Goal: Transaction & Acquisition: Subscribe to service/newsletter

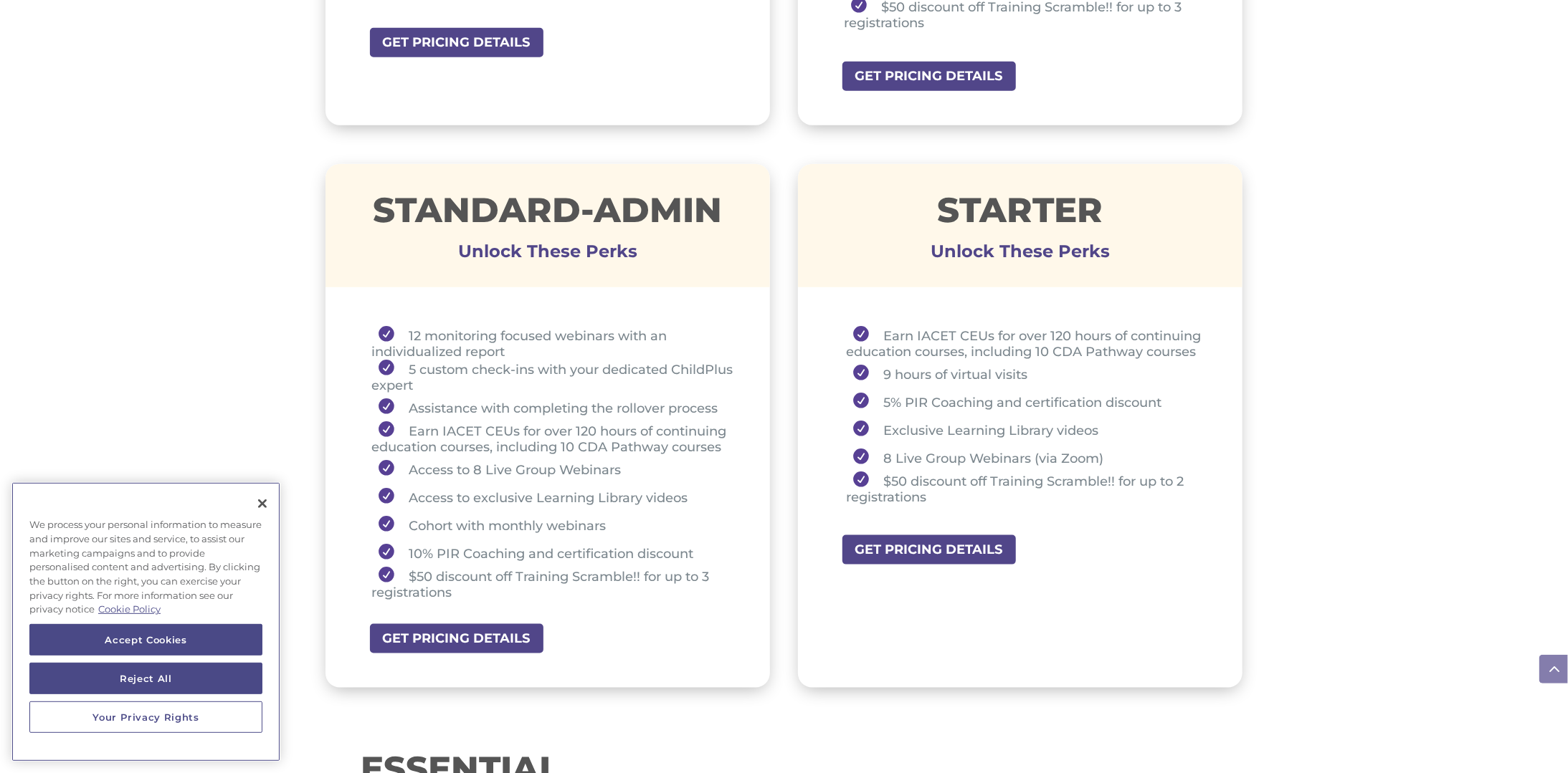
scroll to position [927, 0]
click at [504, 640] on link "GET PRICING DETAILS" at bounding box center [462, 638] width 186 height 32
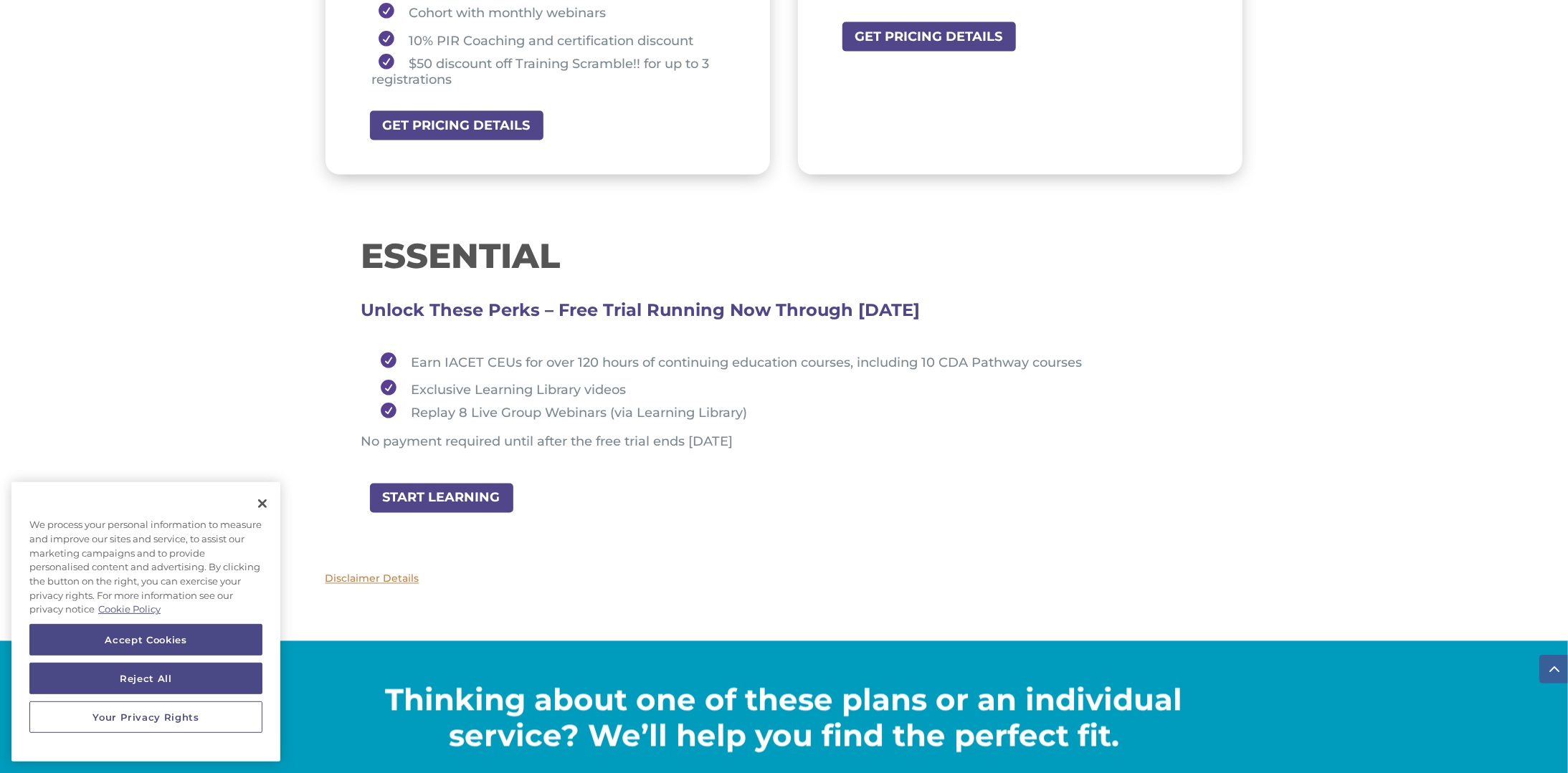
scroll to position [1445, 0]
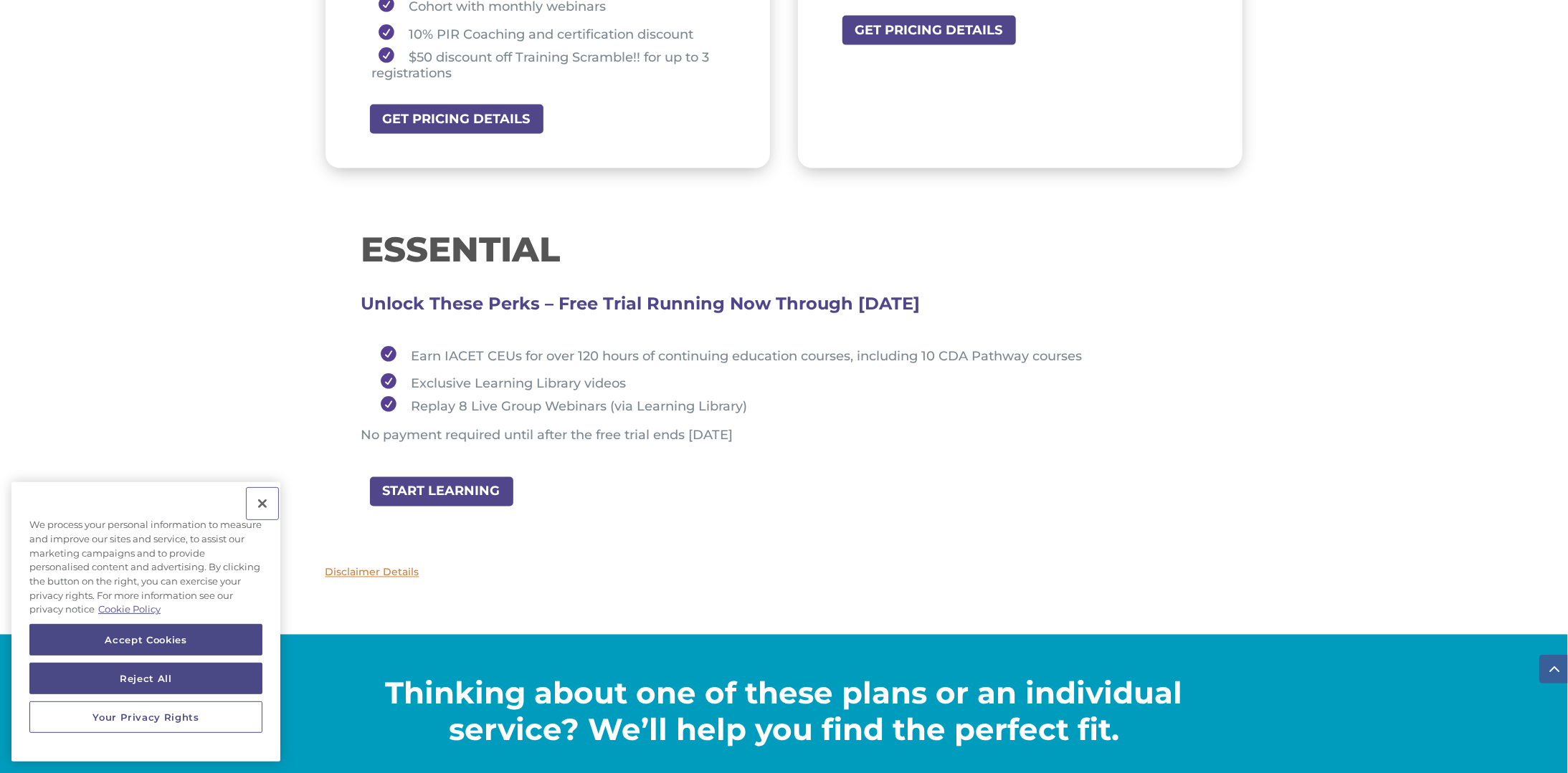
click at [267, 500] on button "Close" at bounding box center [262, 503] width 32 height 32
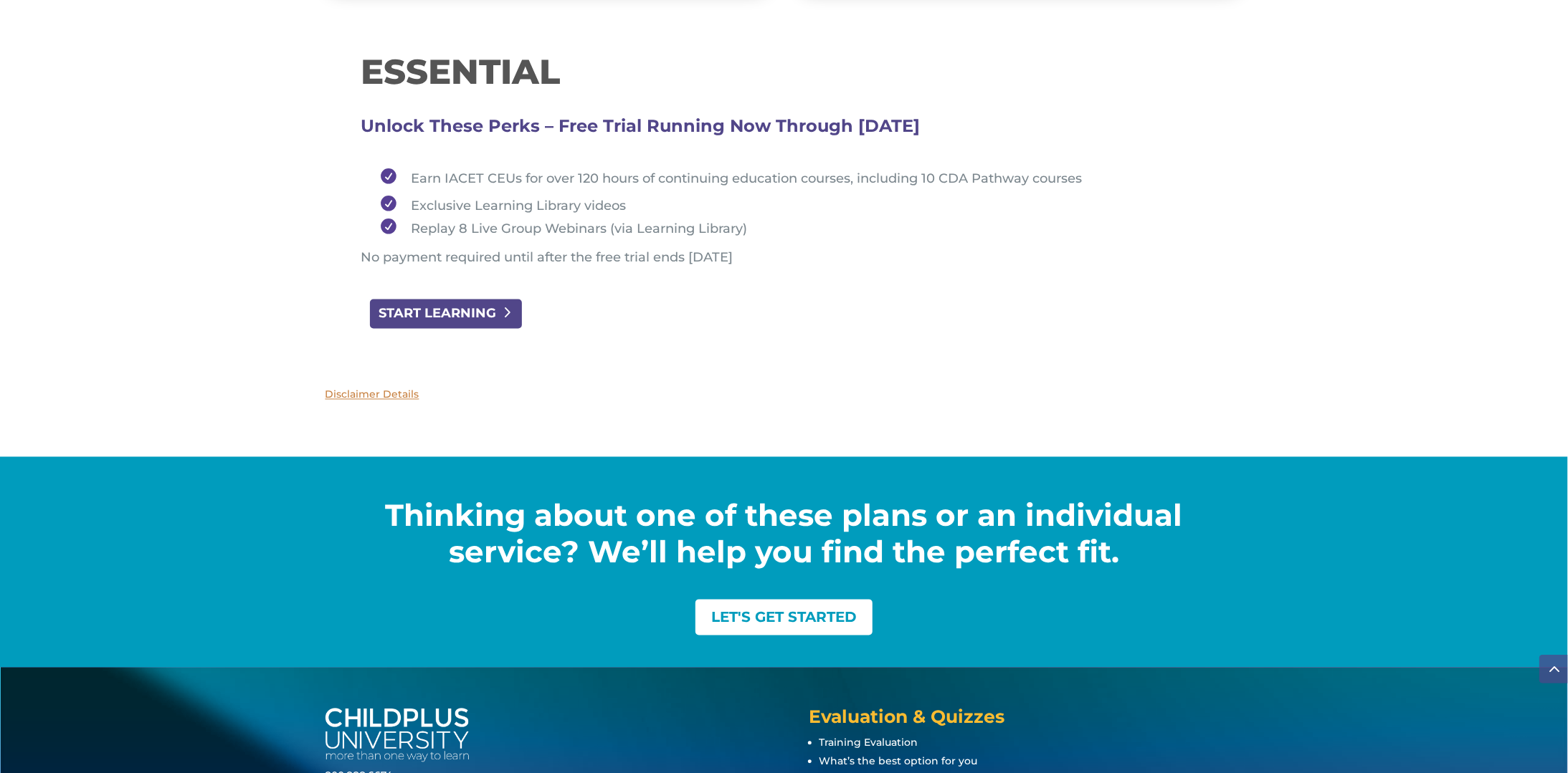
scroll to position [1638, 0]
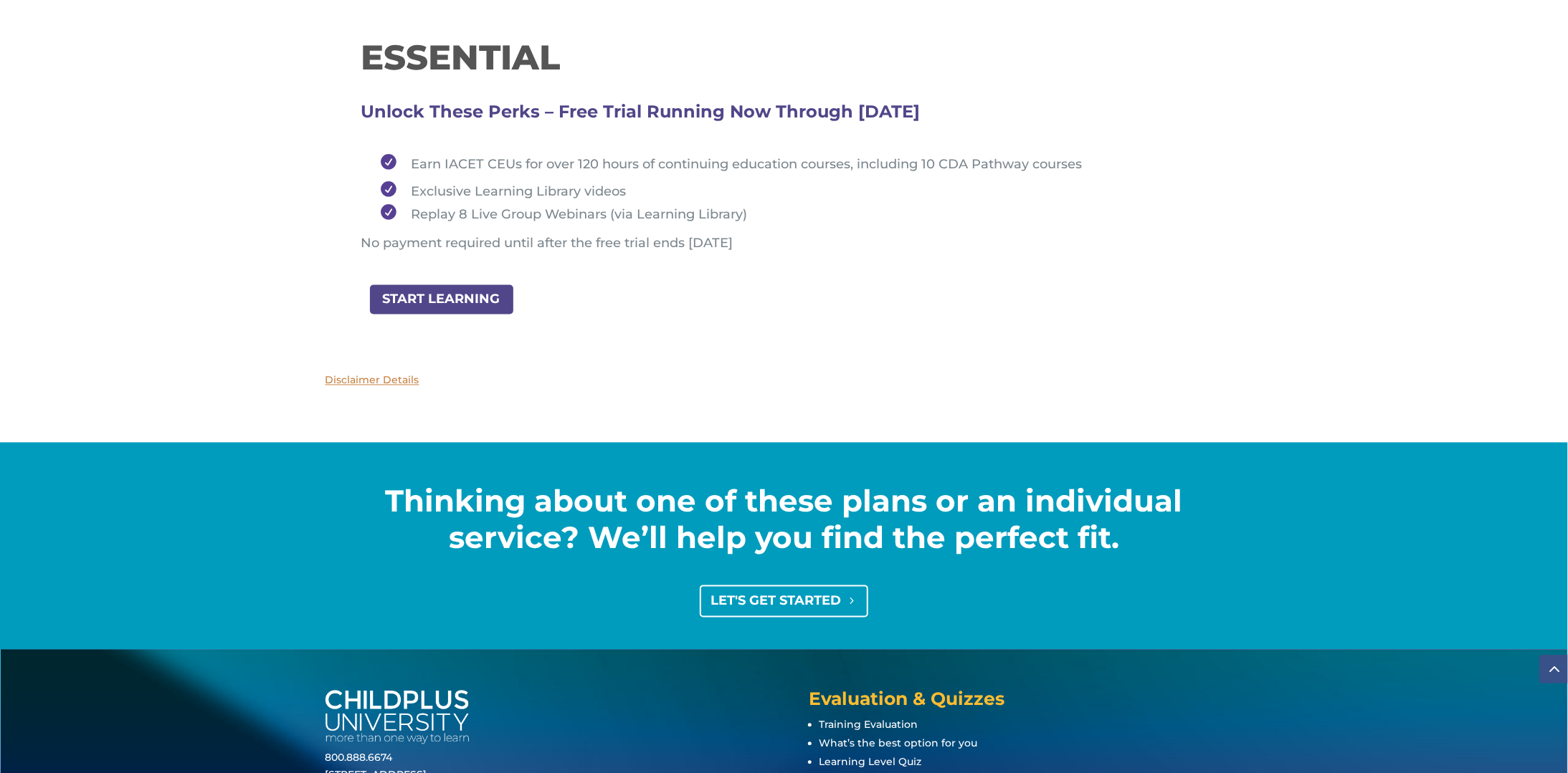
click at [735, 606] on link "LET'S GET STARTED" at bounding box center [784, 601] width 168 height 32
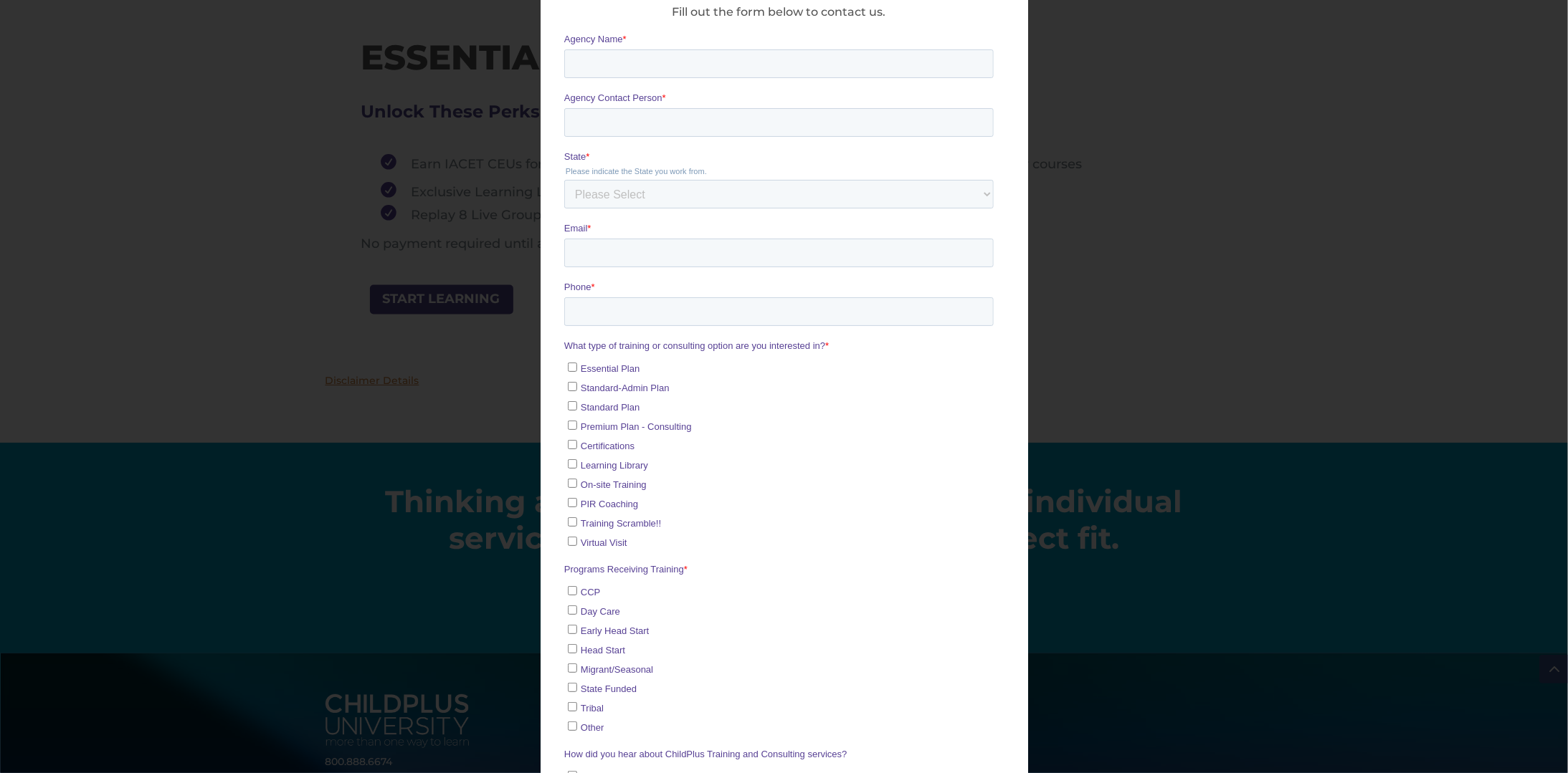
scroll to position [0, 0]
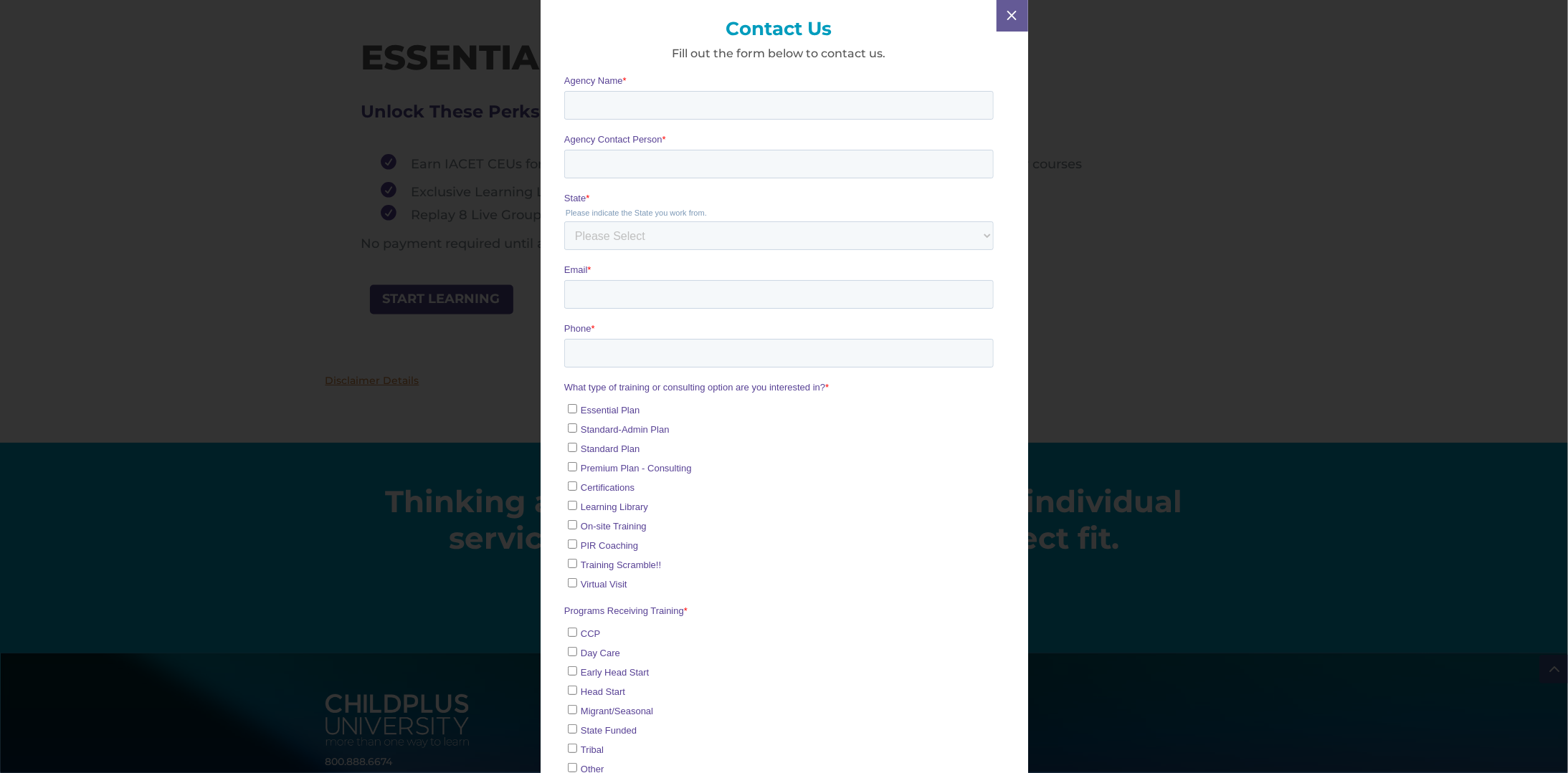
click at [568, 546] on input "PIR Coaching" at bounding box center [572, 545] width 10 height 10
checkbox input "true"
click at [573, 508] on input "Learning Library" at bounding box center [572, 506] width 10 height 10
checkbox input "true"
click at [573, 432] on input "Standard-Admin Plan" at bounding box center [572, 429] width 10 height 10
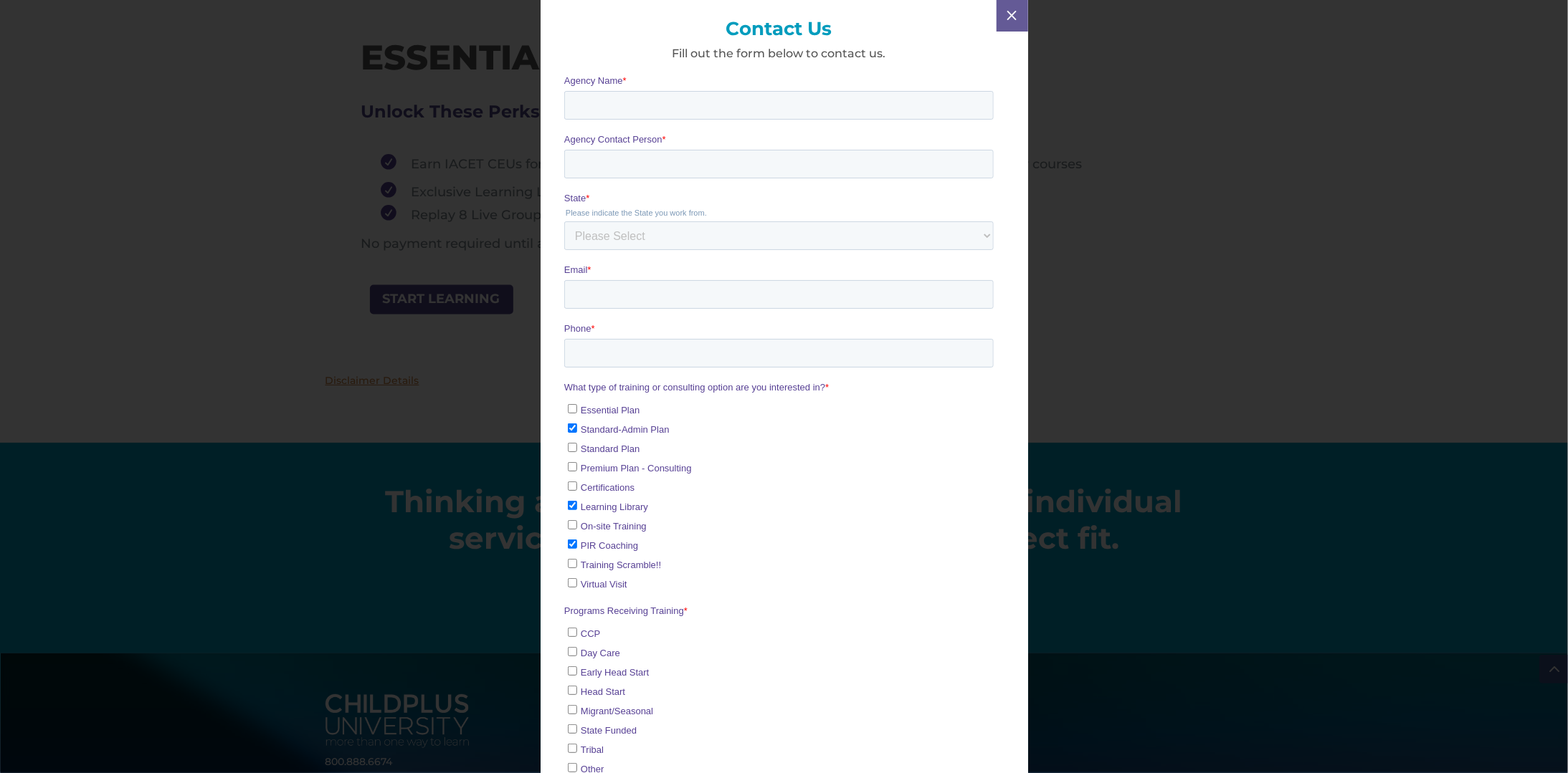
checkbox input "true"
click at [510, 473] on div "Contact Us Fill out the form below to contact us. M" at bounding box center [784, 386] width 1568 height 773
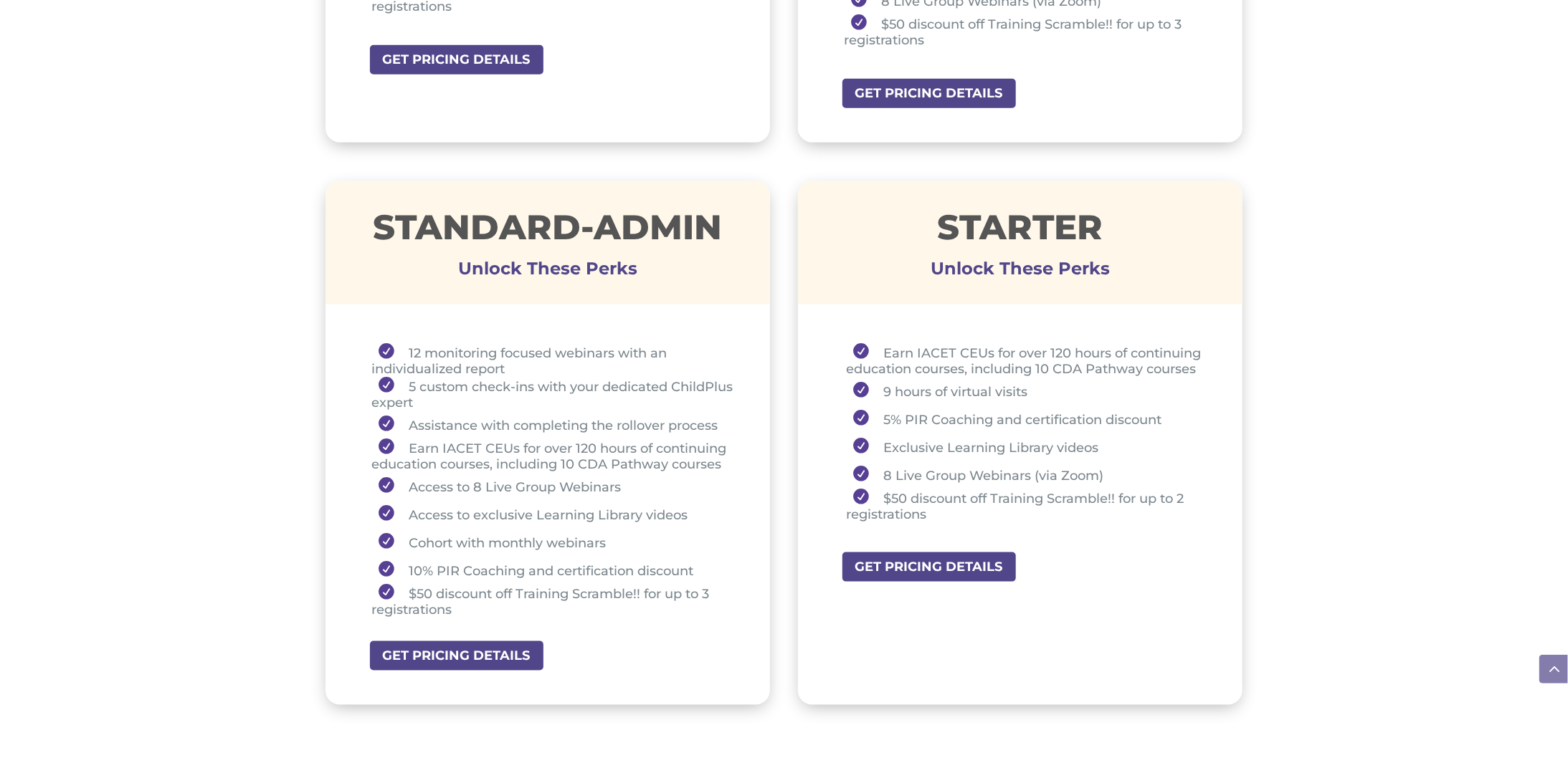
scroll to position [909, 0]
click at [482, 649] on link "GET PRICING DETAILS" at bounding box center [462, 655] width 186 height 32
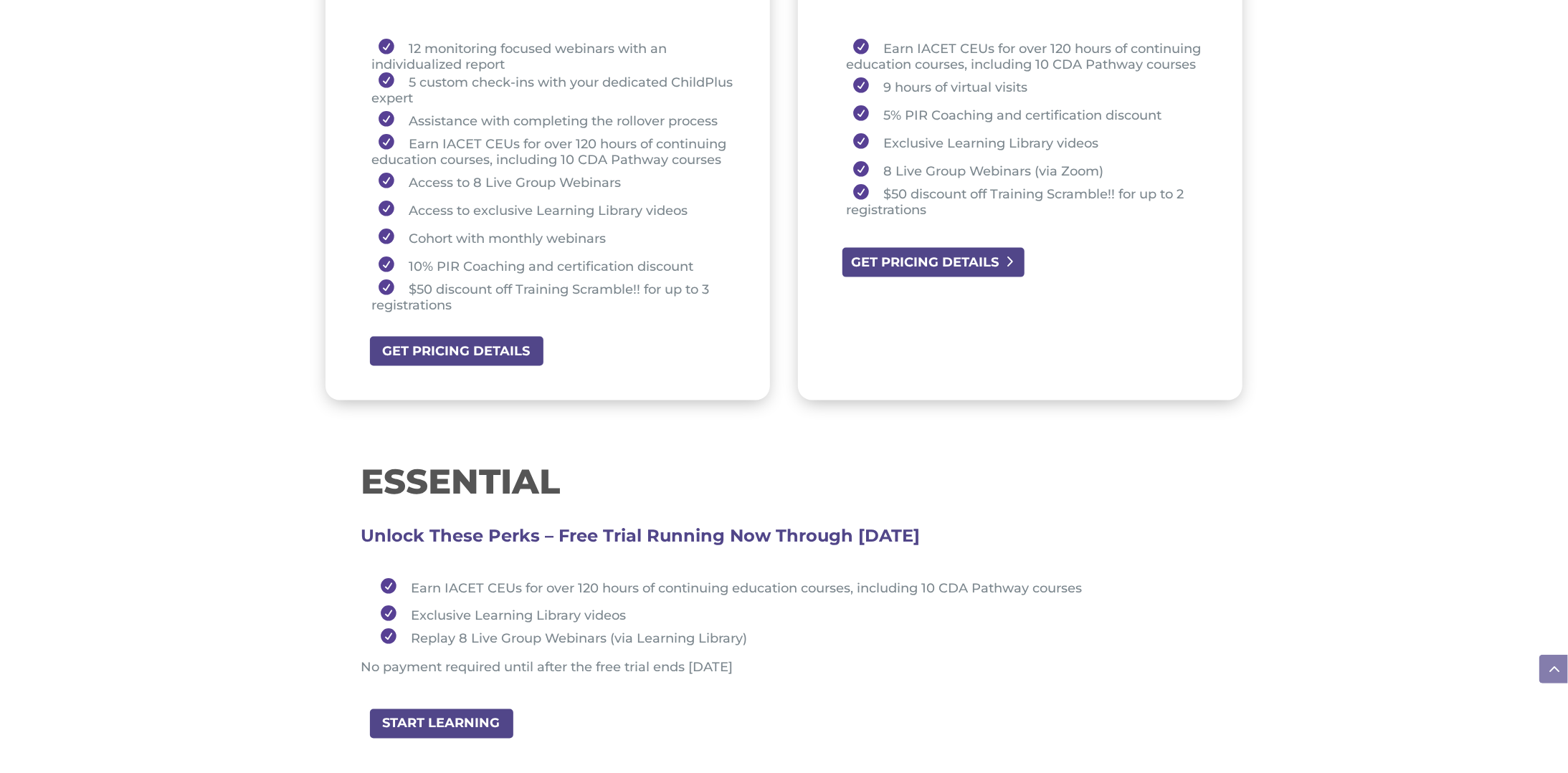
scroll to position [1216, 0]
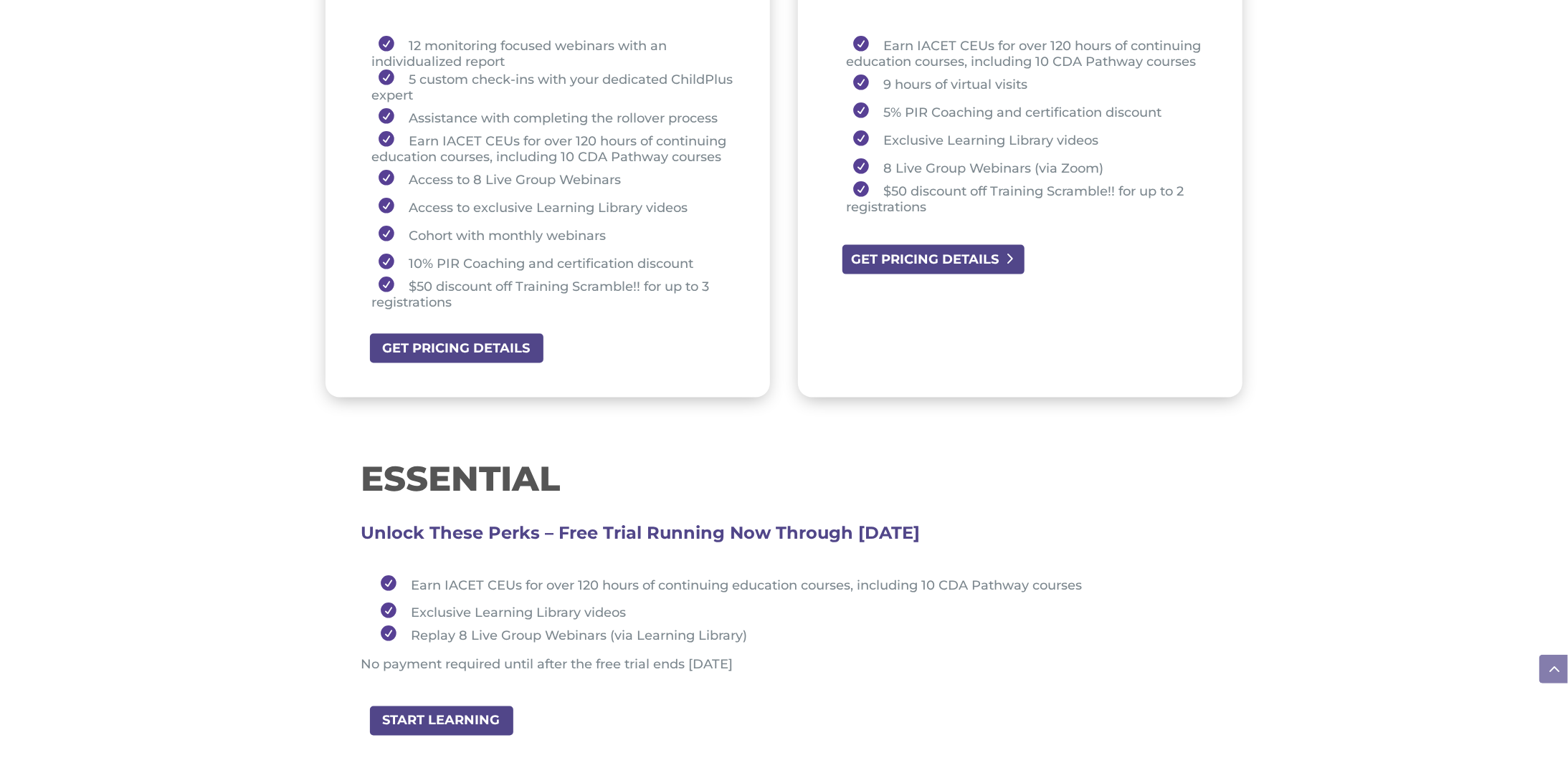
click at [934, 265] on link "GET PRICING DETAILS" at bounding box center [934, 259] width 186 height 32
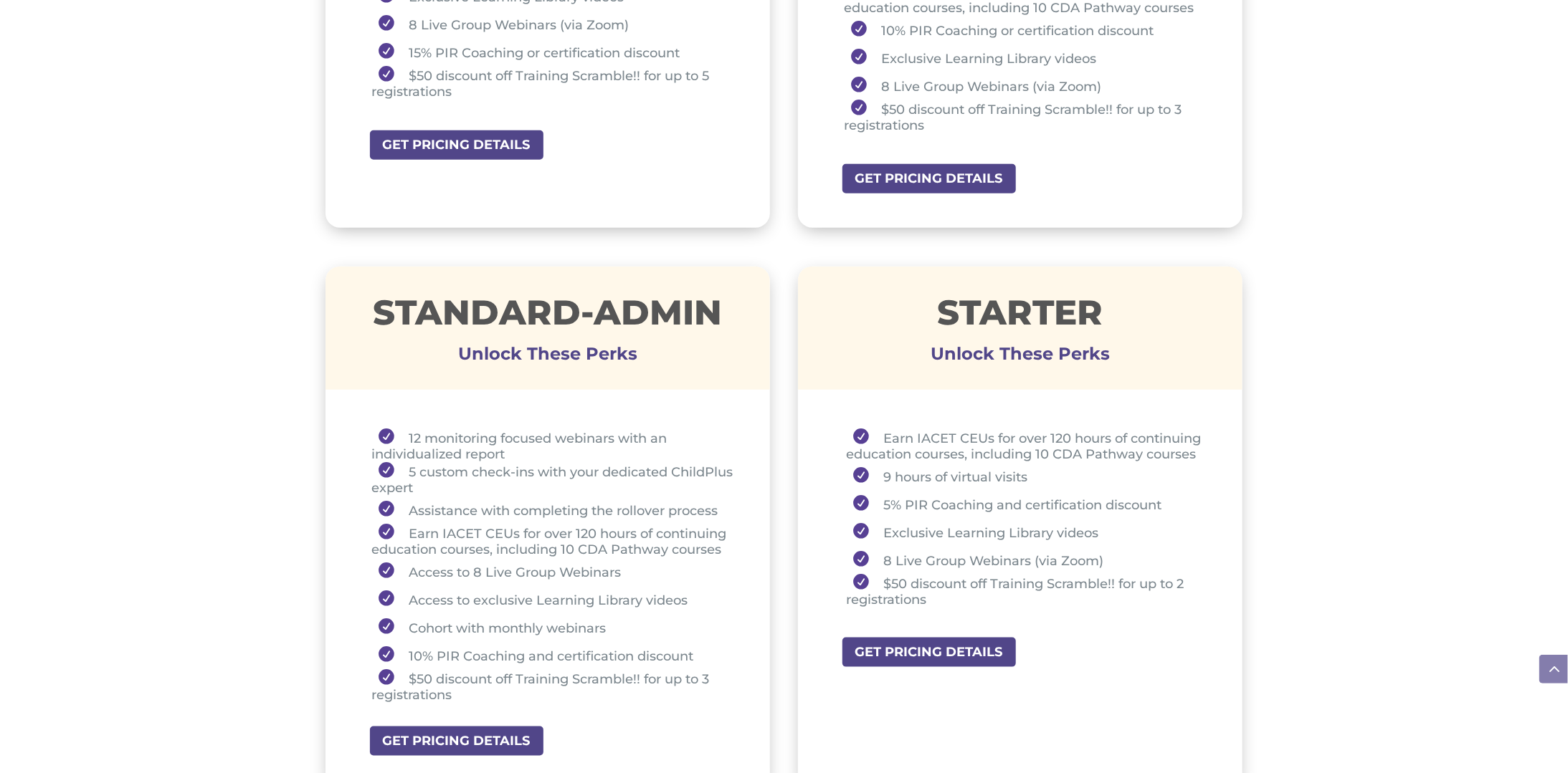
scroll to position [816, 0]
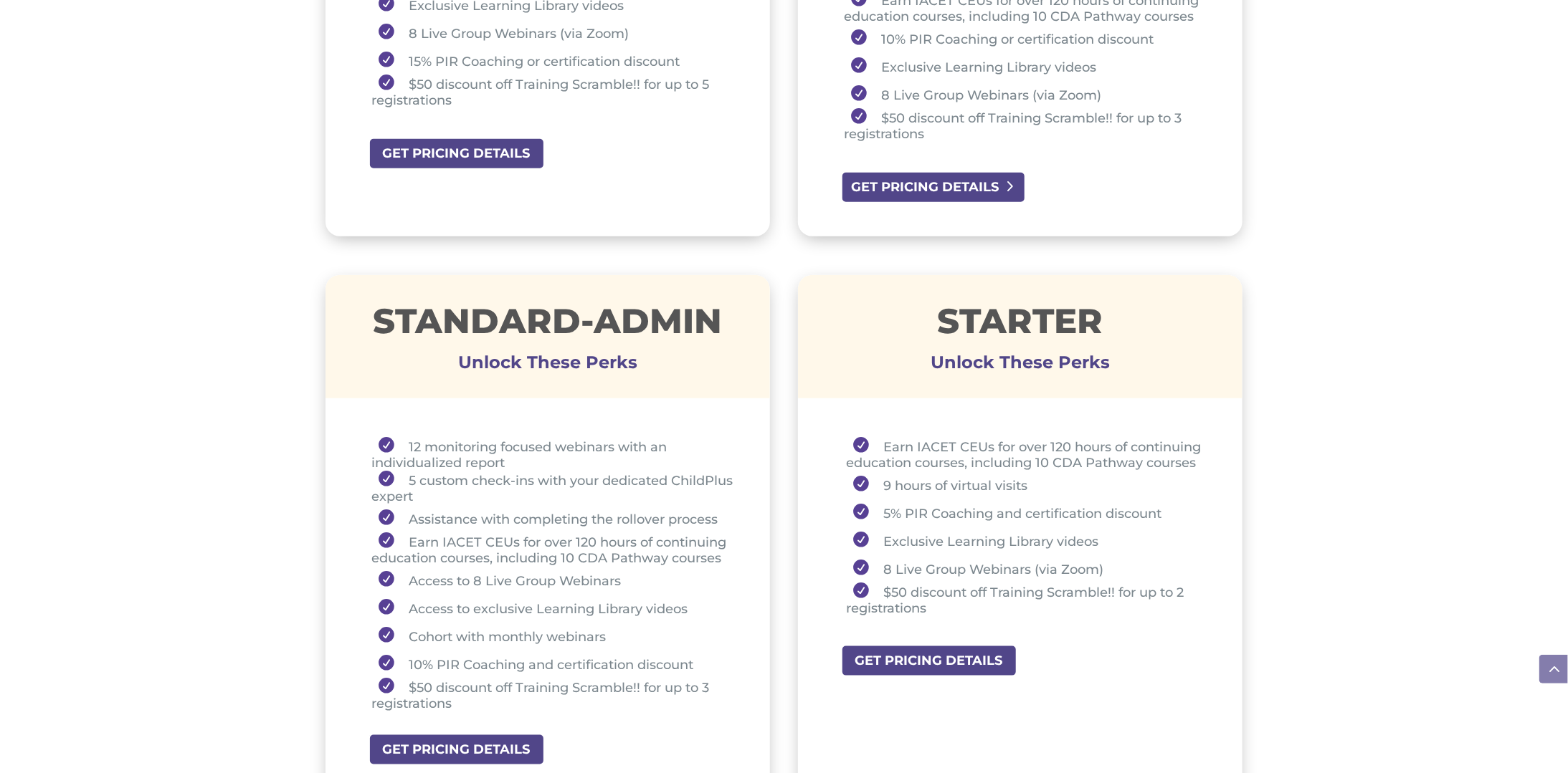
click at [889, 173] on link "GET PRICING DETAILS" at bounding box center [934, 187] width 186 height 32
click at [498, 157] on link "GET PRICING DETAILS" at bounding box center [462, 153] width 186 height 32
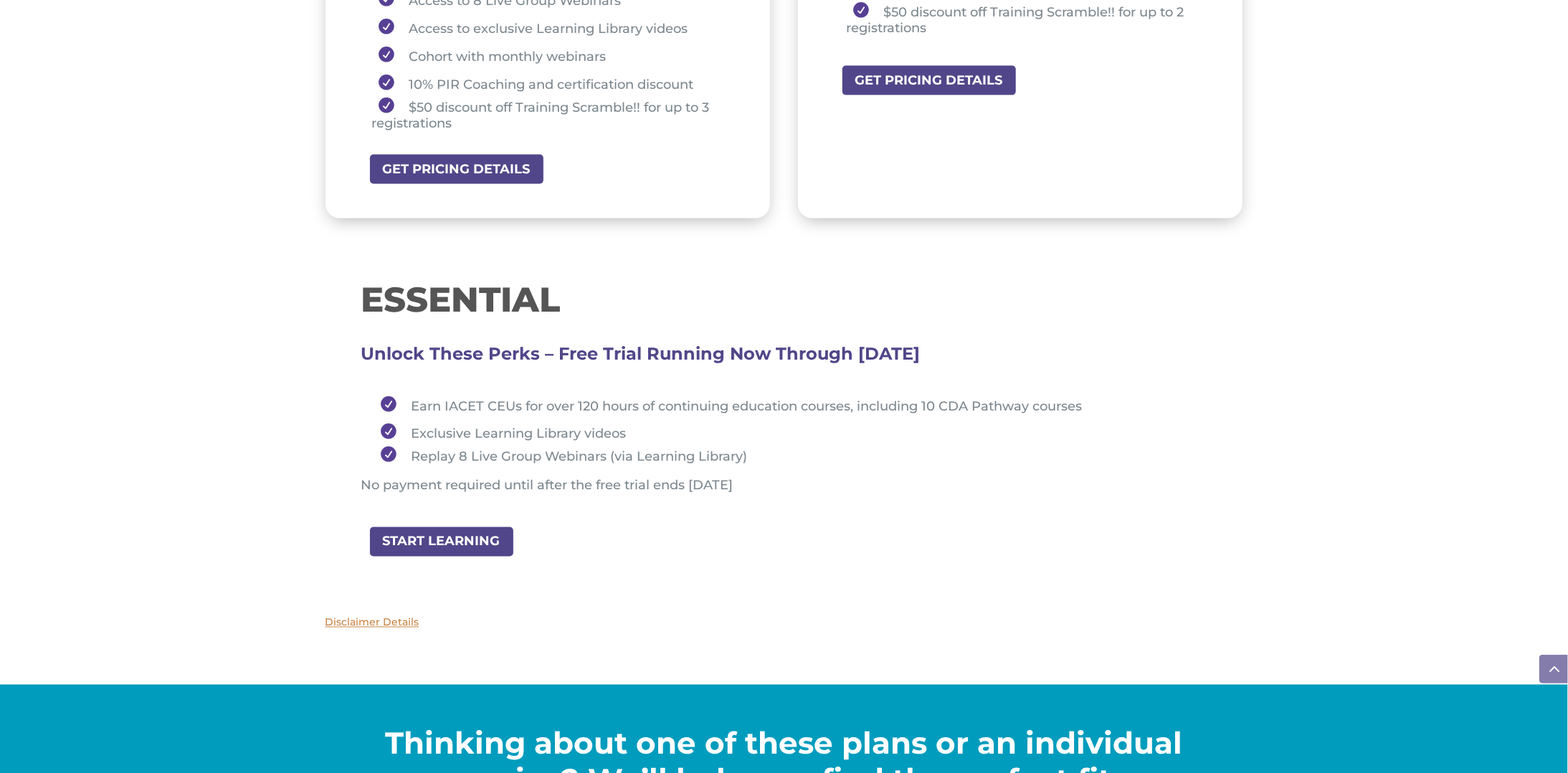
scroll to position [1396, 0]
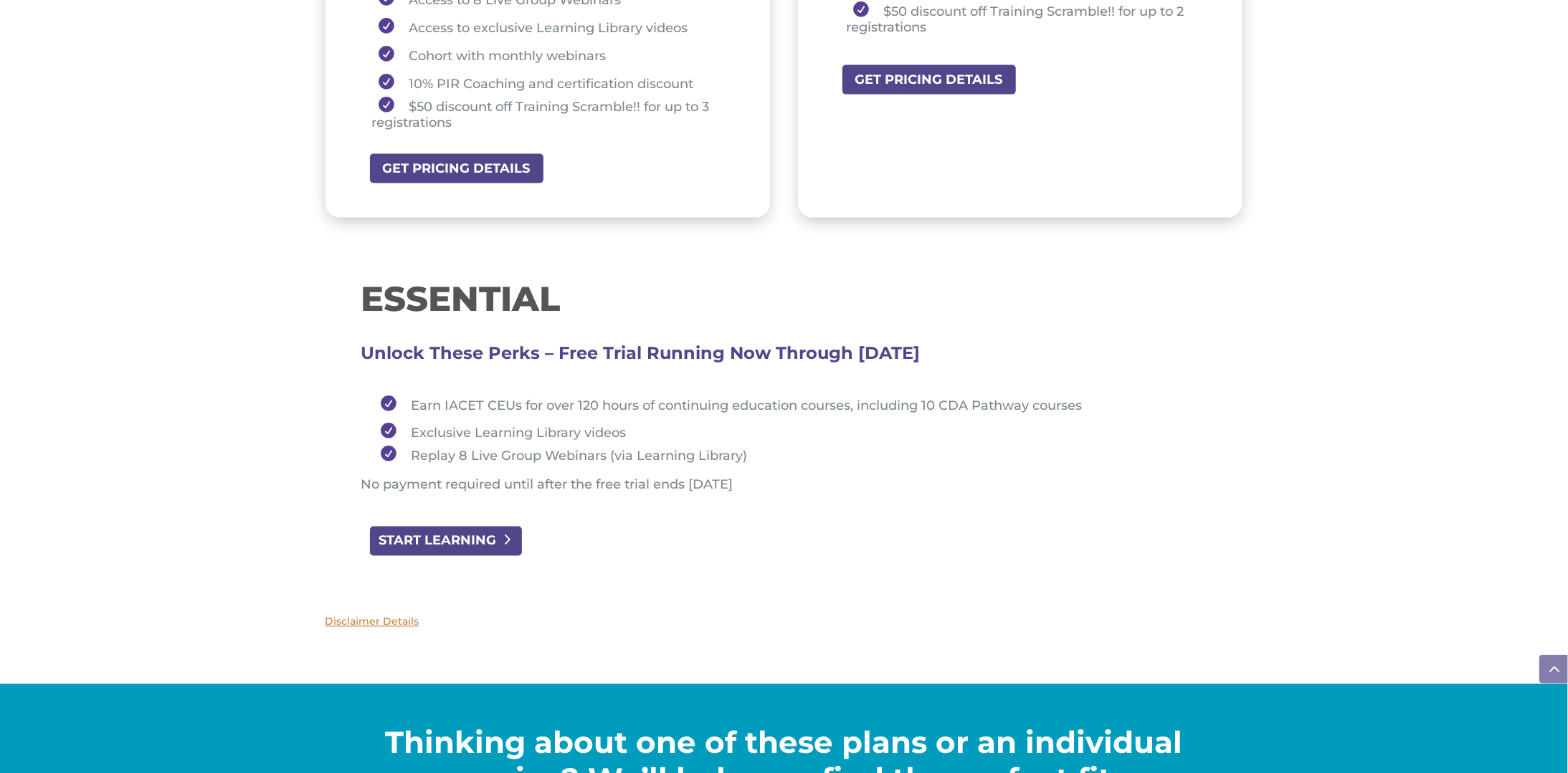
click at [488, 543] on link "START LEARNING" at bounding box center [446, 541] width 156 height 32
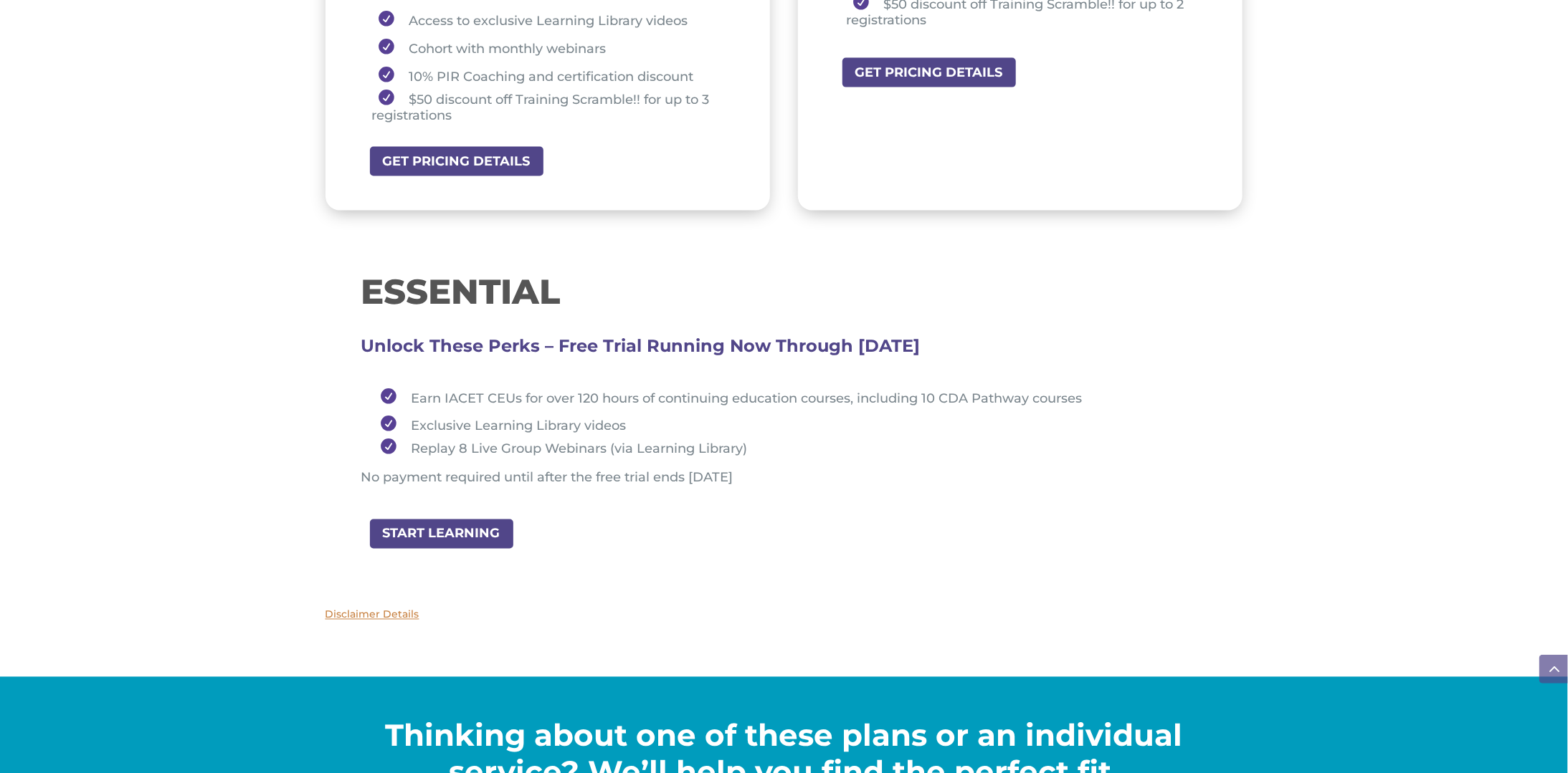
scroll to position [1400, 0]
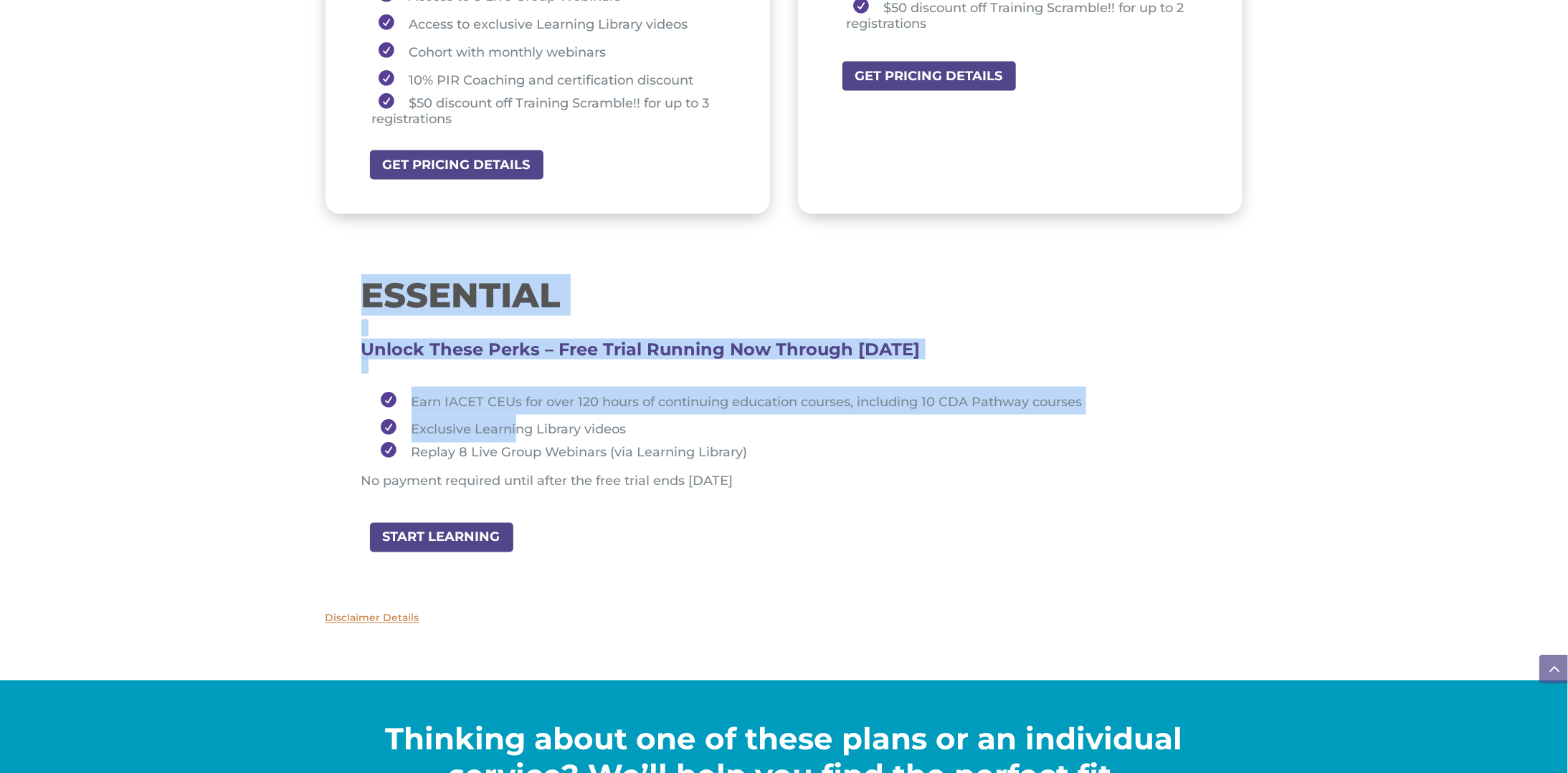
drag, startPoint x: 358, startPoint y: 289, endPoint x: 516, endPoint y: 420, distance: 205.2
click at [516, 420] on div "ESSENTIAL Unlock These Perks – Free Trial Running Now Through [DATE] Earn IACET…" at bounding box center [784, 386] width 918 height 268
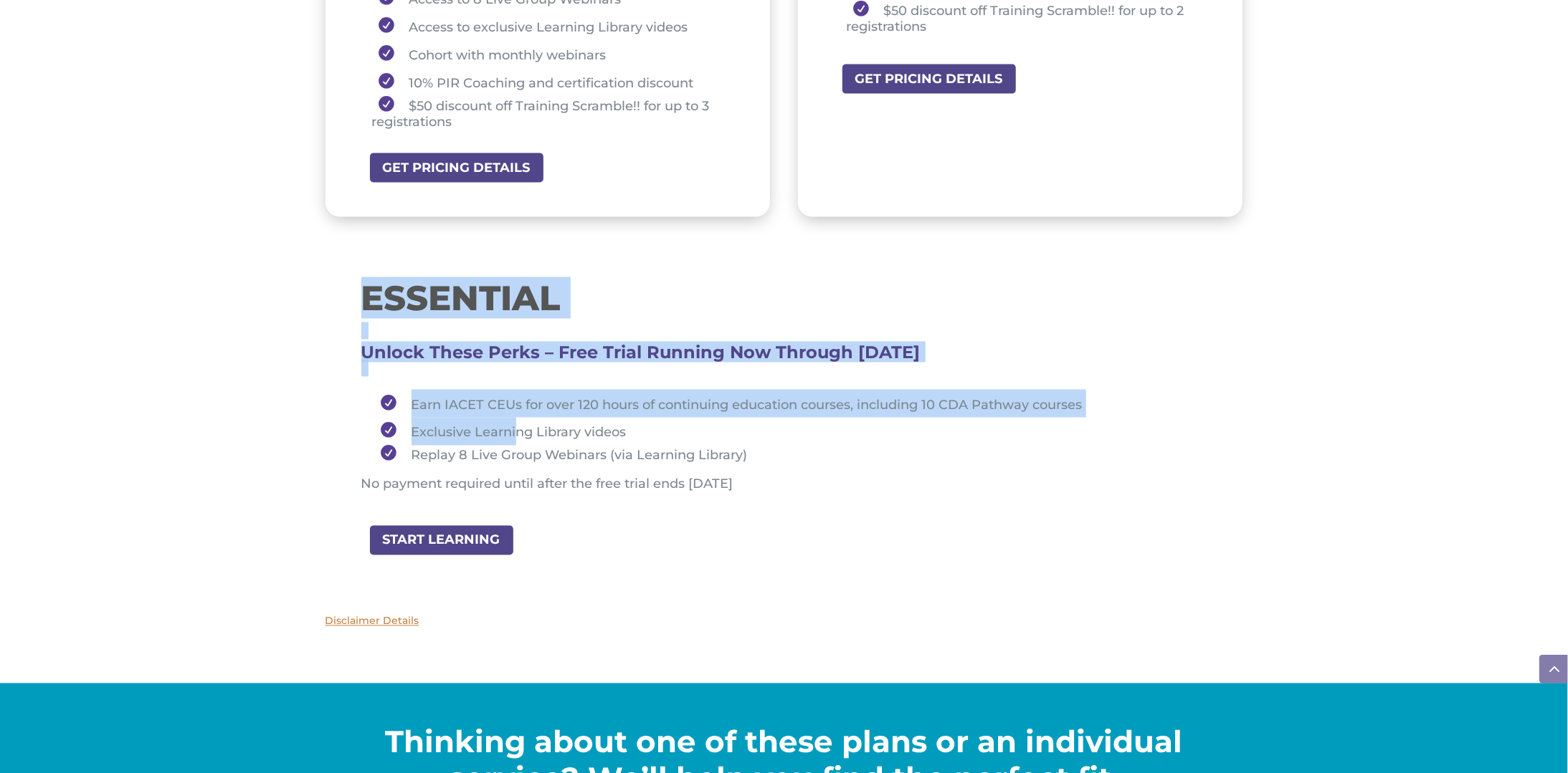
scroll to position [1404, 0]
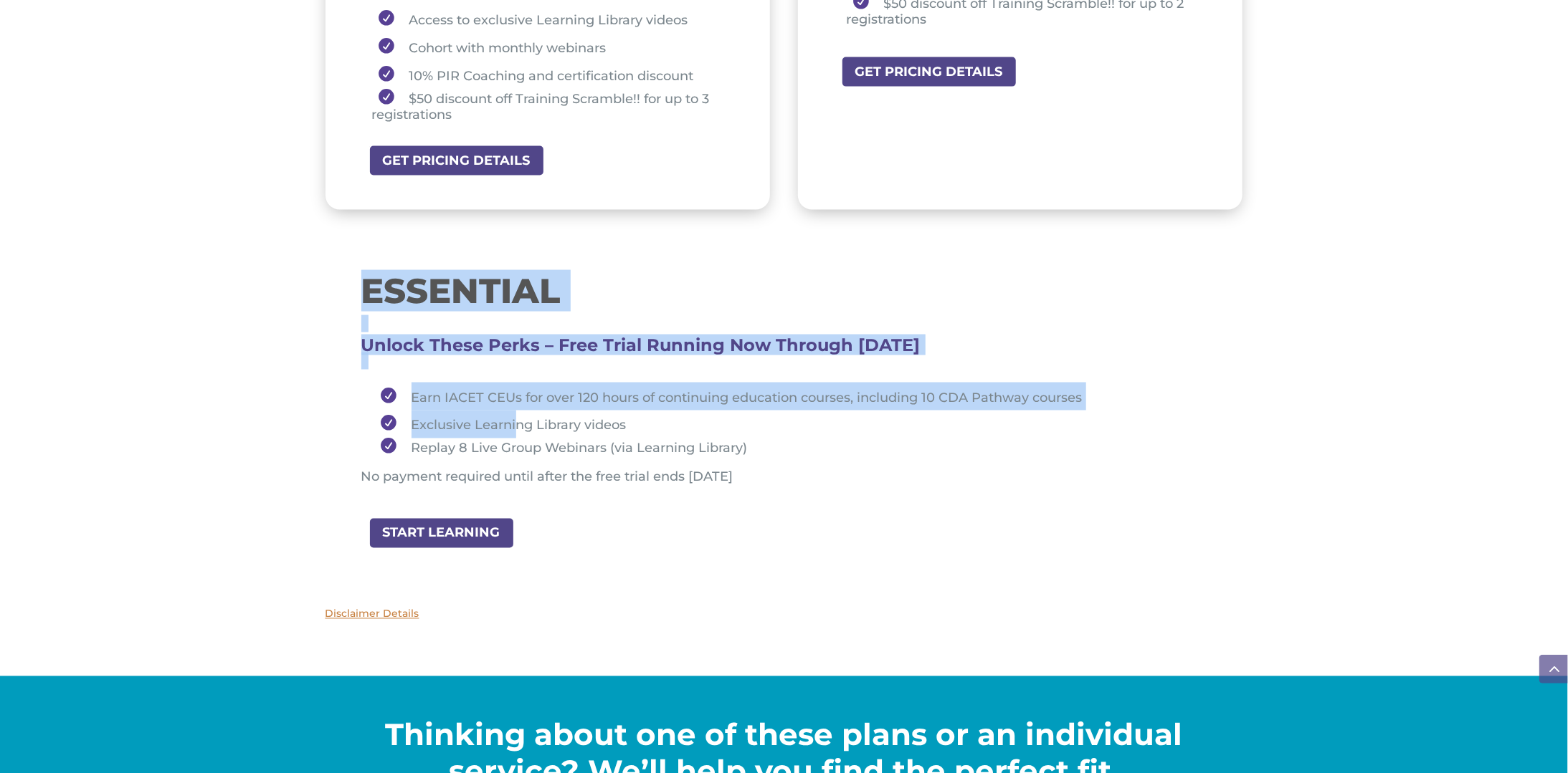
drag, startPoint x: 802, startPoint y: 476, endPoint x: 364, endPoint y: 283, distance: 478.6
click at [364, 283] on div "ESSENTIAL Unlock These Perks – Free Trial Running Now Through [DATE] Earn IACET…" at bounding box center [784, 386] width 846 height 225
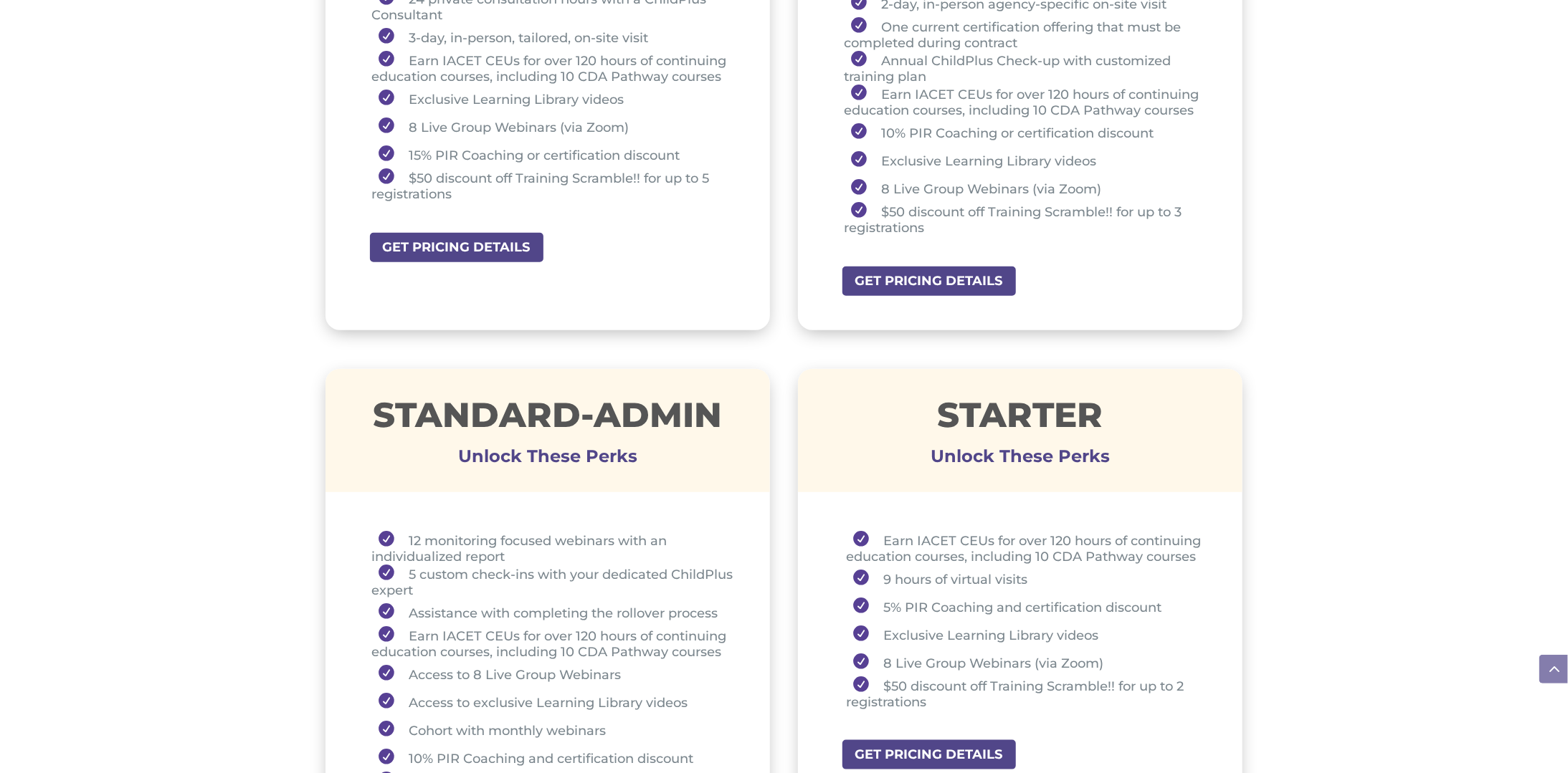
scroll to position [718, 0]
